Goal: Use online tool/utility

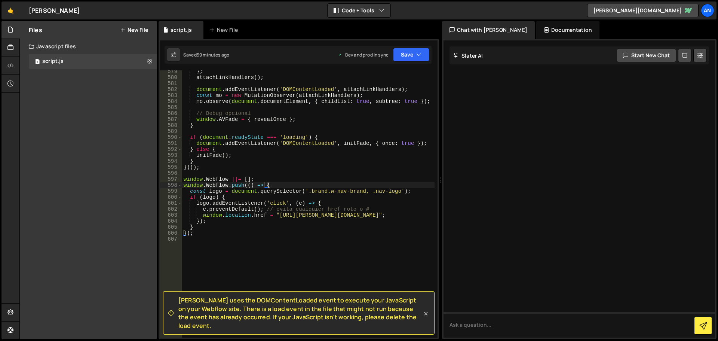
scroll to position [3604, 0]
click at [273, 186] on div "} ; attachLinkHandlers ( ) ; document . addEventListener ( 'DOMContentLoaded' ,…" at bounding box center [308, 207] width 252 height 279
click at [221, 242] on div "} ; attachLinkHandlers ( ) ; document . addEventListener ( 'DOMContentLoaded' ,…" at bounding box center [308, 207] width 252 height 279
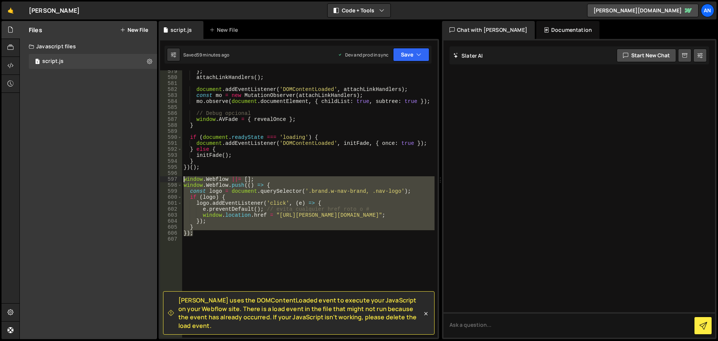
drag, startPoint x: 211, startPoint y: 234, endPoint x: 180, endPoint y: 177, distance: 65.5
click at [180, 177] on div "579 580 581 582 583 584 585 586 587 588 589 590 591 592 593 594 595 596 597 598…" at bounding box center [298, 203] width 277 height 267
paste textarea "});"
type textarea "});"
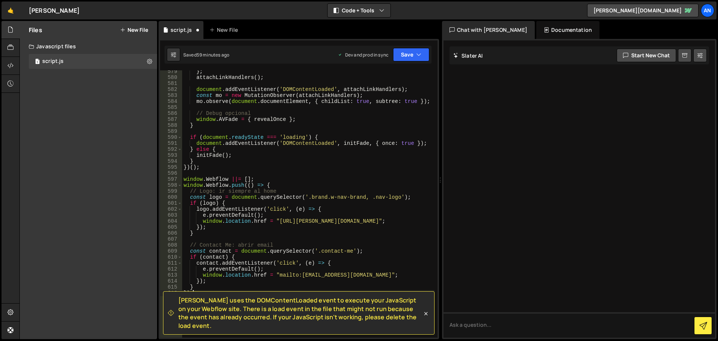
scroll to position [3626, 0]
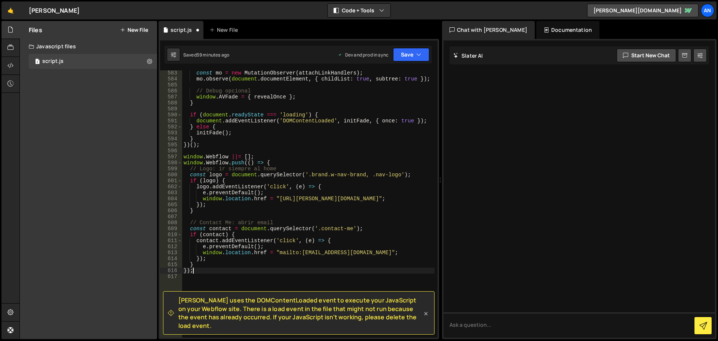
click at [424, 317] on icon at bounding box center [425, 313] width 7 height 7
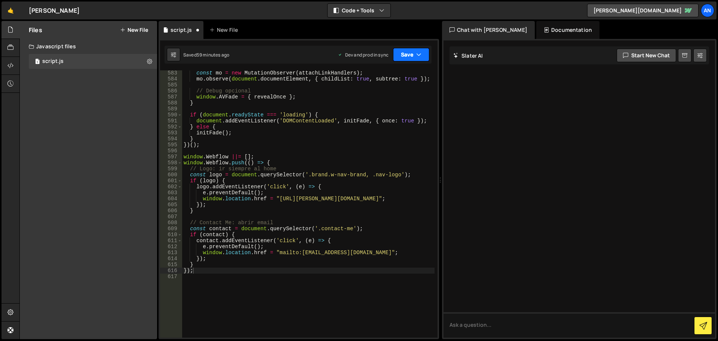
click at [398, 55] on button "Save" at bounding box center [411, 54] width 36 height 13
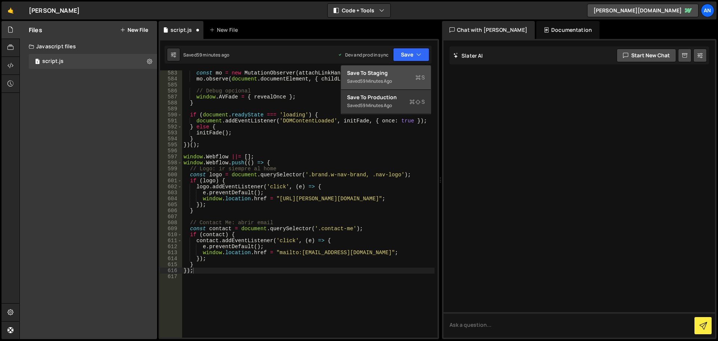
click at [396, 76] on div "Save to Staging S" at bounding box center [386, 72] width 78 height 7
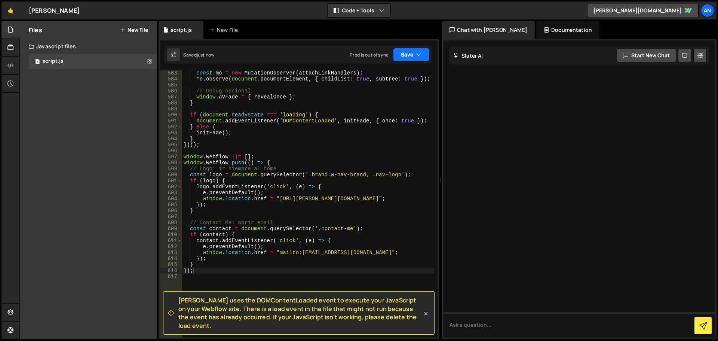
click at [403, 55] on button "Save" at bounding box center [411, 54] width 36 height 13
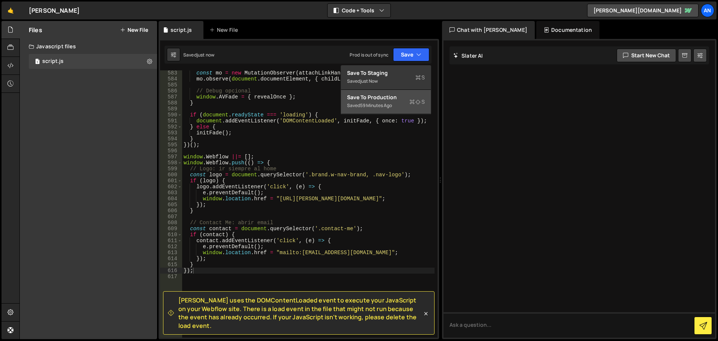
click at [393, 98] on div "Save to Production S" at bounding box center [386, 96] width 78 height 7
